Goal: Task Accomplishment & Management: Use online tool/utility

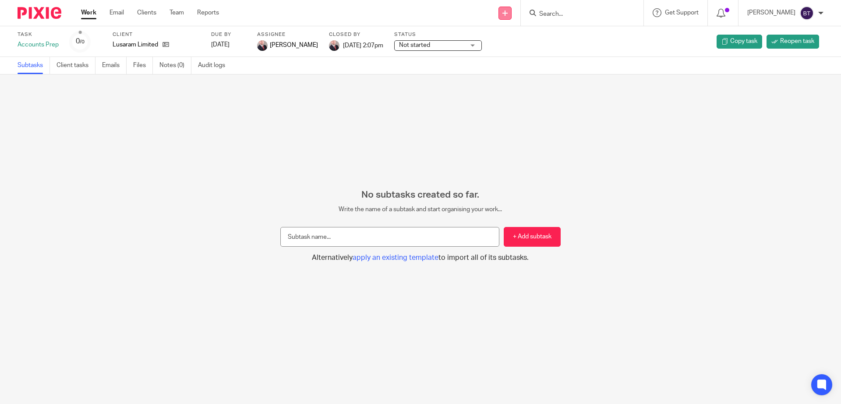
click at [508, 11] on icon at bounding box center [504, 13] width 5 height 5
click at [516, 51] on link "Create task" at bounding box center [510, 53] width 54 height 13
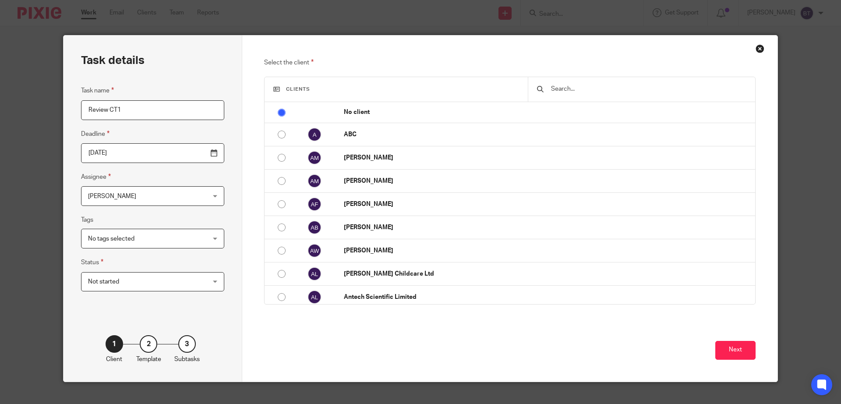
type input "Review CT1"
click at [632, 87] on input "text" at bounding box center [648, 89] width 196 height 10
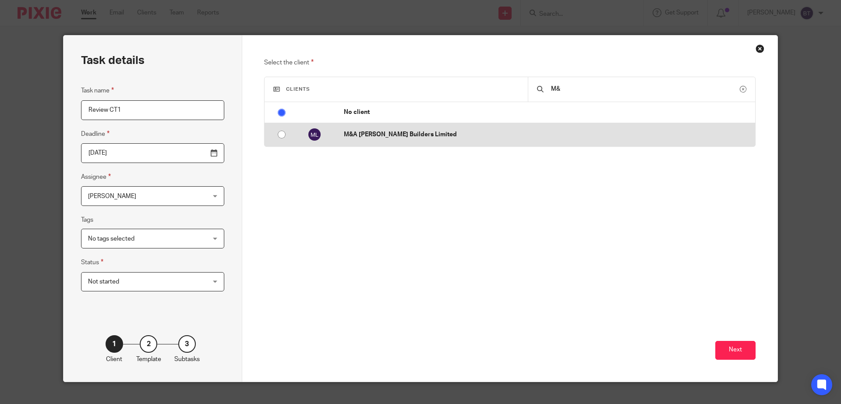
type input "M&"
click at [398, 138] on p "M&A [PERSON_NAME] Builders Limited" at bounding box center [547, 134] width 407 height 9
radio input "false"
radio input "true"
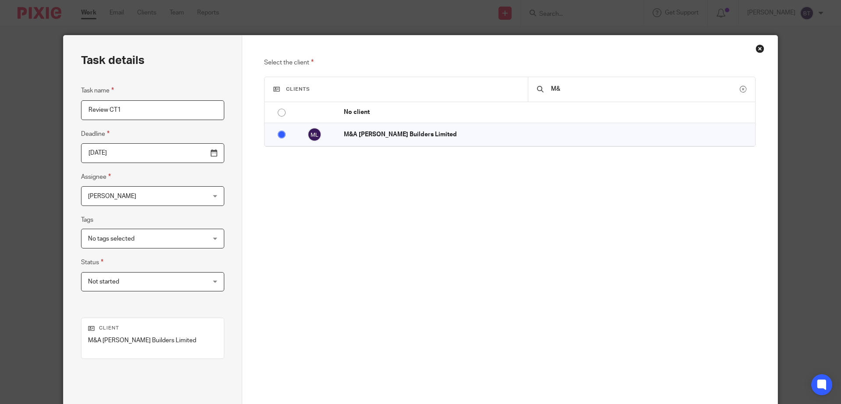
scroll to position [85, 0]
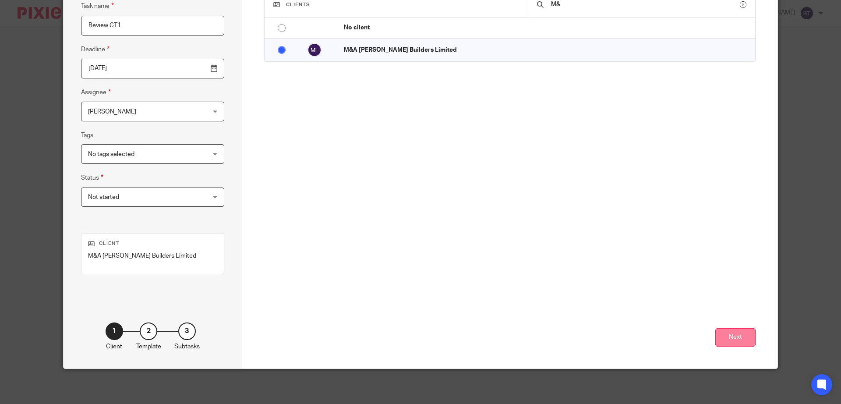
click at [735, 338] on button "Next" at bounding box center [735, 337] width 40 height 19
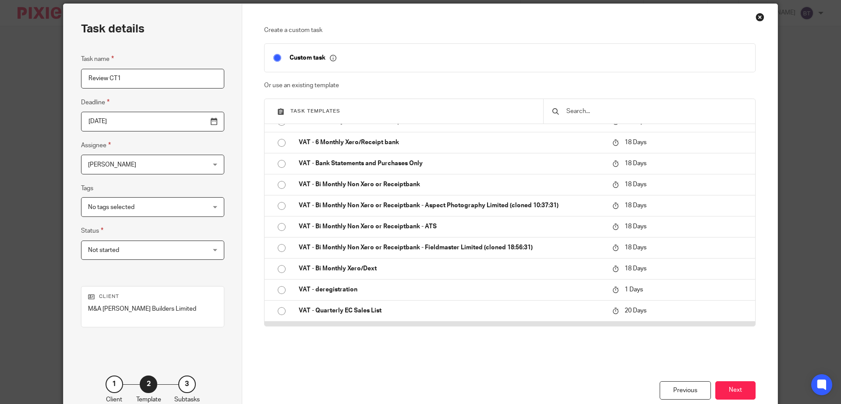
scroll to position [1239, 0]
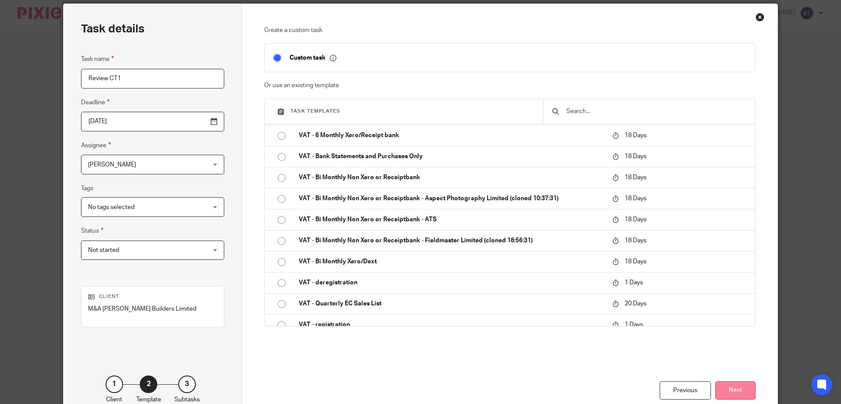
click at [729, 391] on button "Next" at bounding box center [735, 390] width 40 height 19
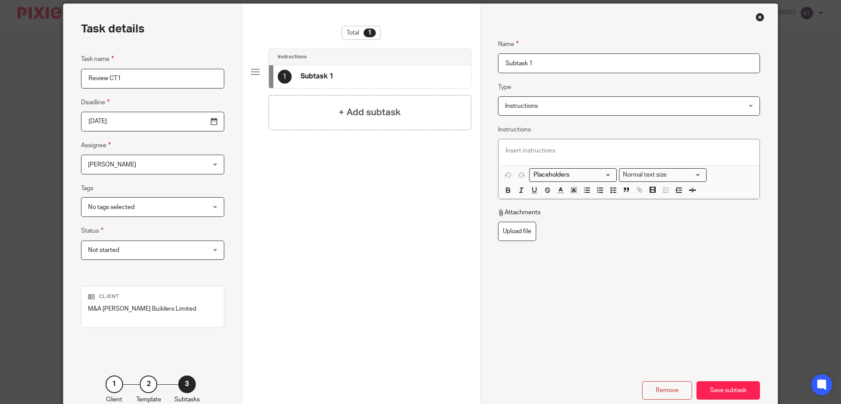
click at [569, 63] on input "Subtask 1" at bounding box center [629, 63] width 262 height 20
drag, startPoint x: 569, startPoint y: 63, endPoint x: 501, endPoint y: 61, distance: 67.5
click at [501, 61] on input "Subtask 1" at bounding box center [629, 63] width 262 height 20
type input "Review CT1"
click at [712, 389] on div "Save subtask" at bounding box center [727, 390] width 63 height 19
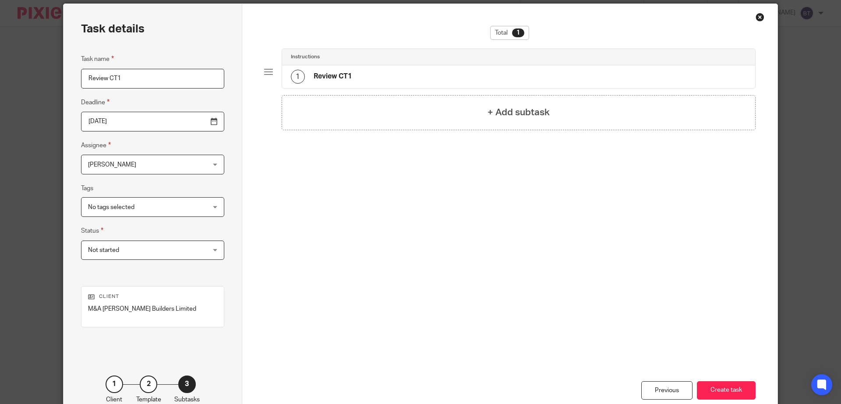
scroll to position [85, 0]
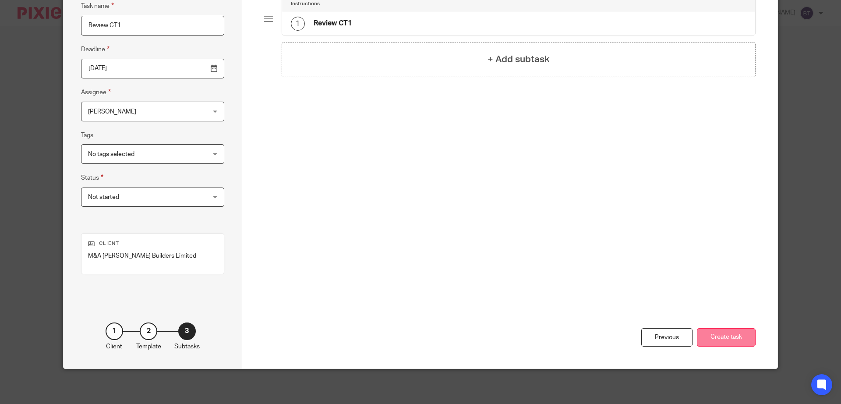
click at [724, 330] on button "Create task" at bounding box center [726, 337] width 59 height 19
